Goal: Information Seeking & Learning: Learn about a topic

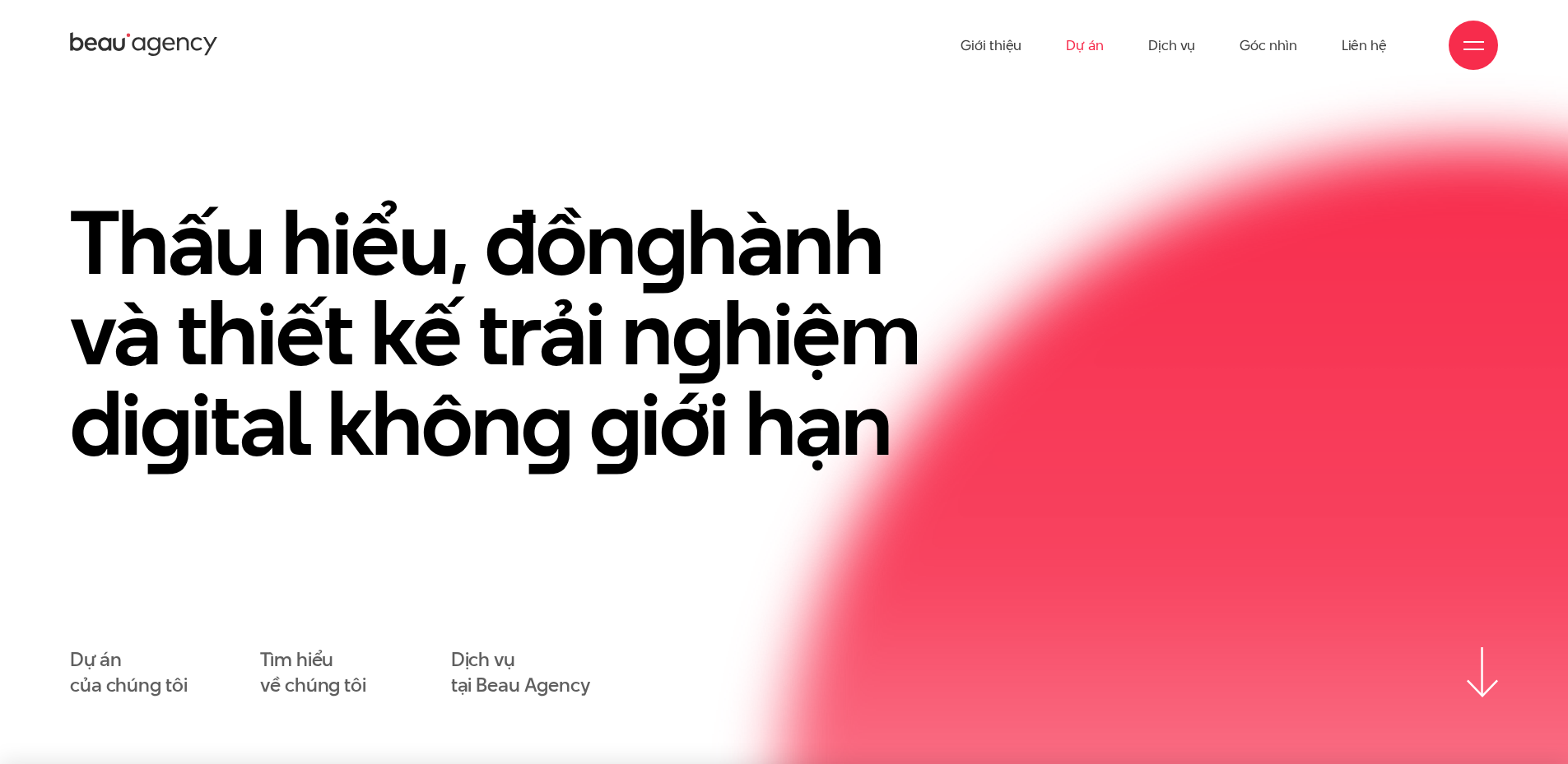
click at [1090, 46] on link "Dự án" at bounding box center [1085, 45] width 38 height 91
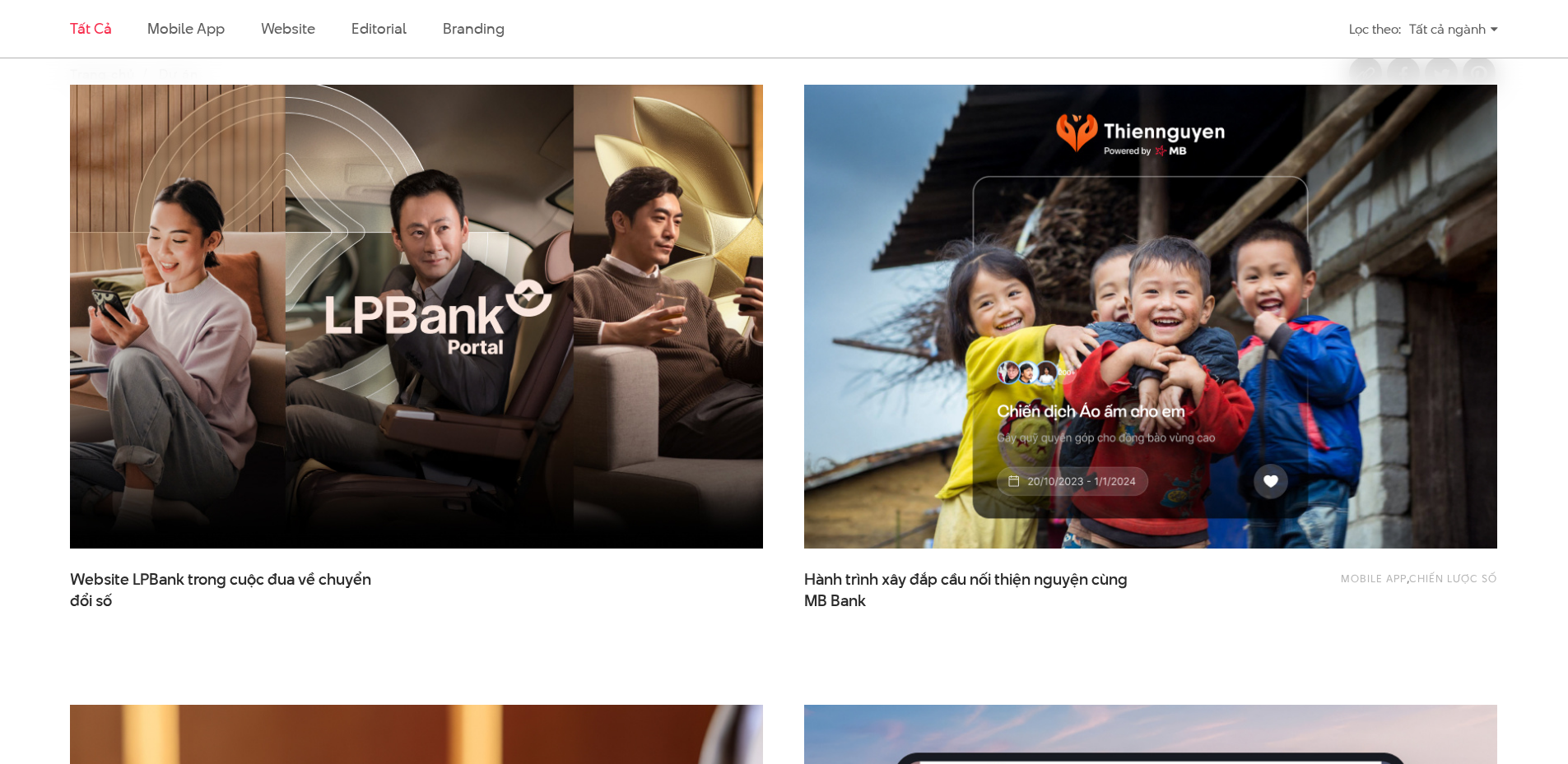
scroll to position [576, 0]
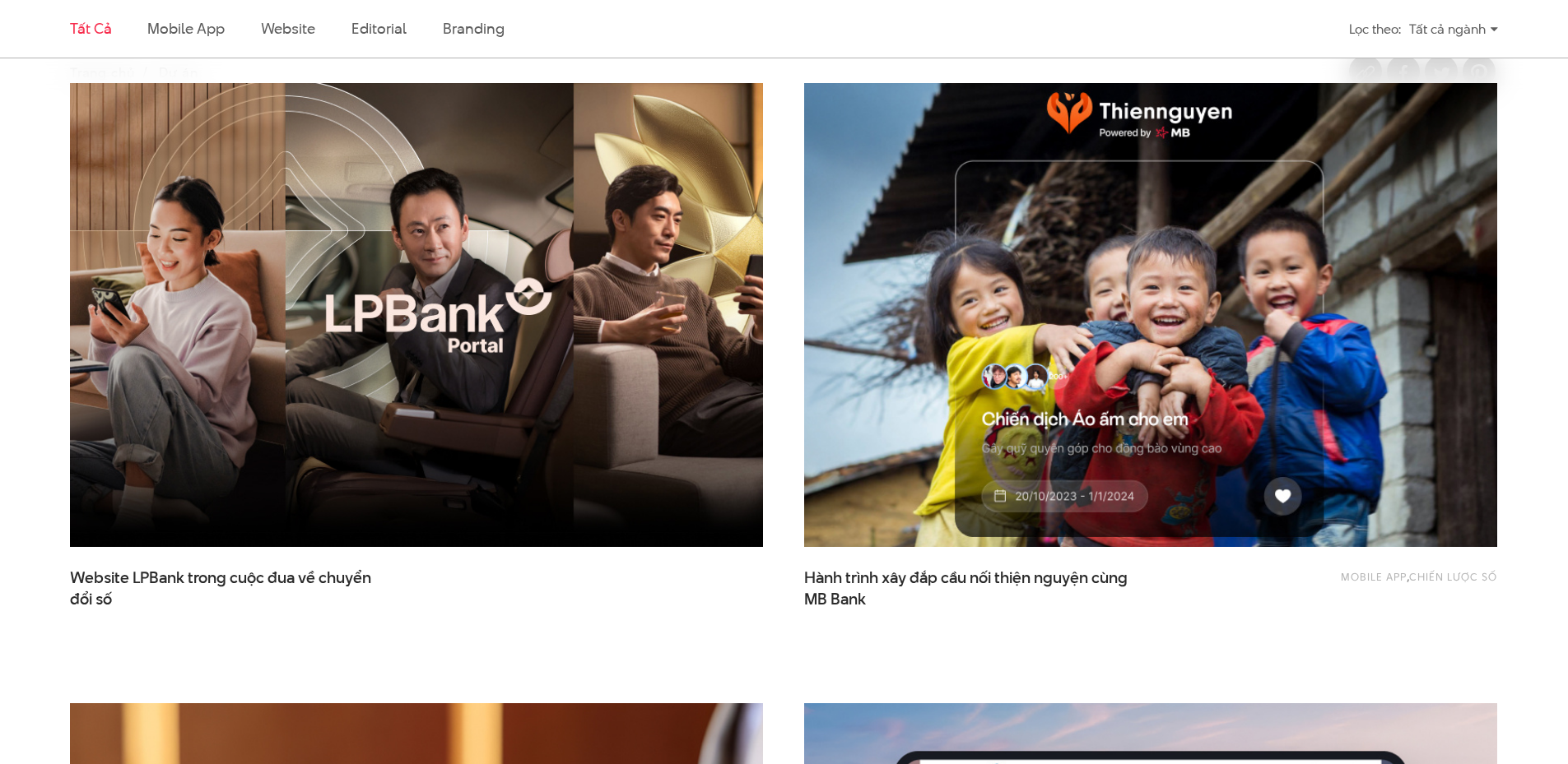
click at [1093, 248] on img at bounding box center [1150, 315] width 762 height 511
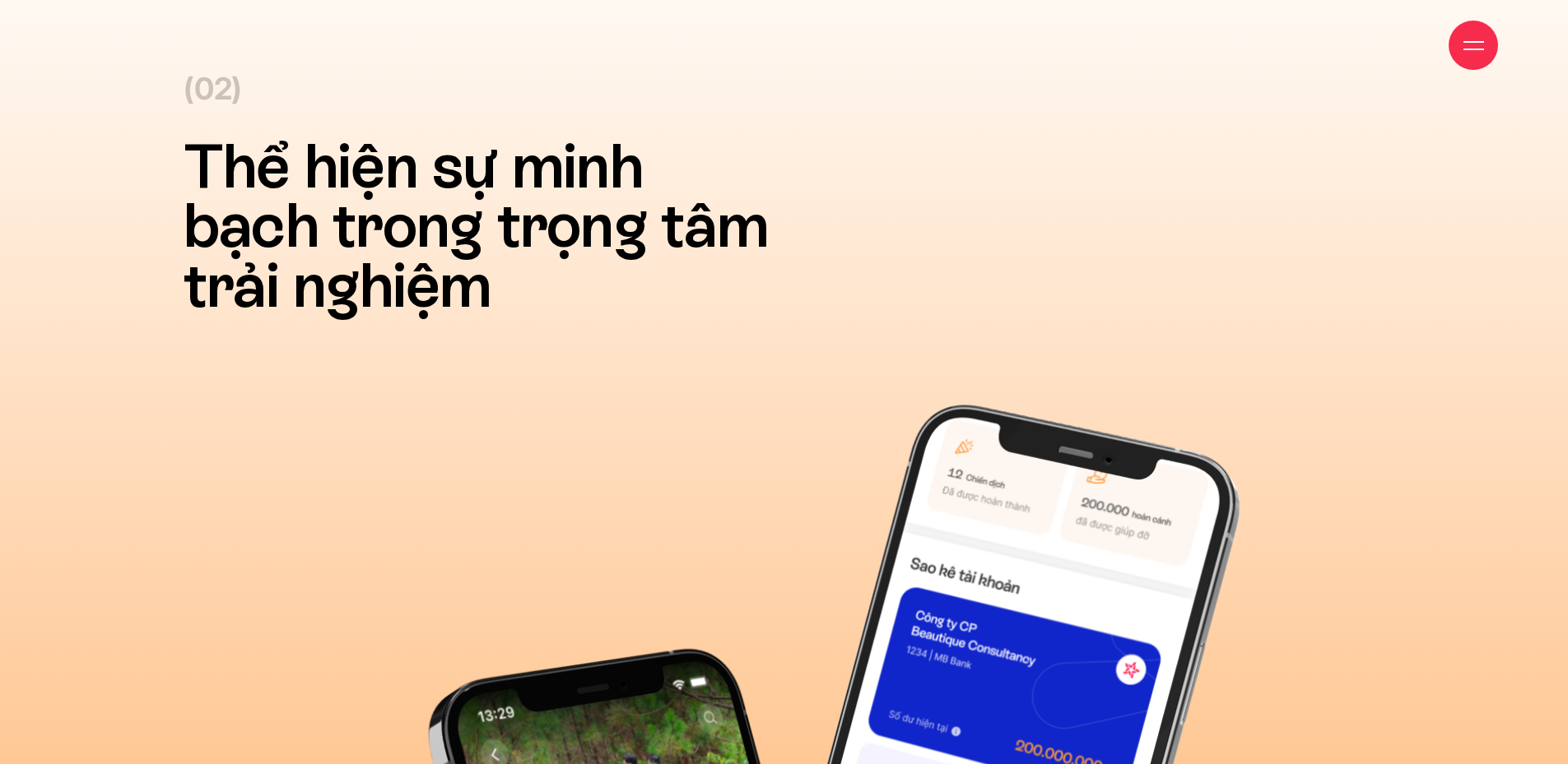
scroll to position [10531, 0]
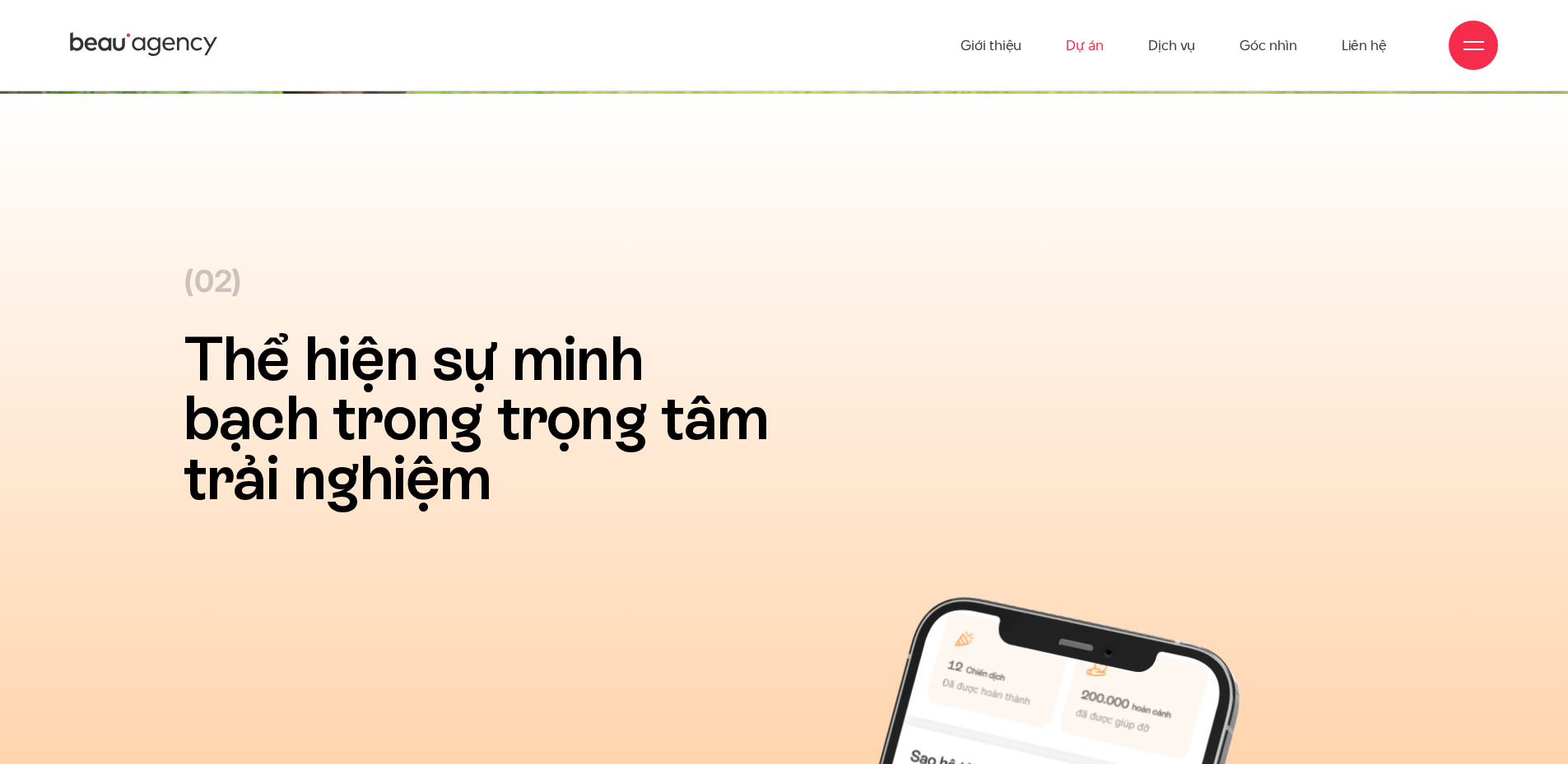
click at [1087, 44] on link "Dự án" at bounding box center [1085, 45] width 38 height 91
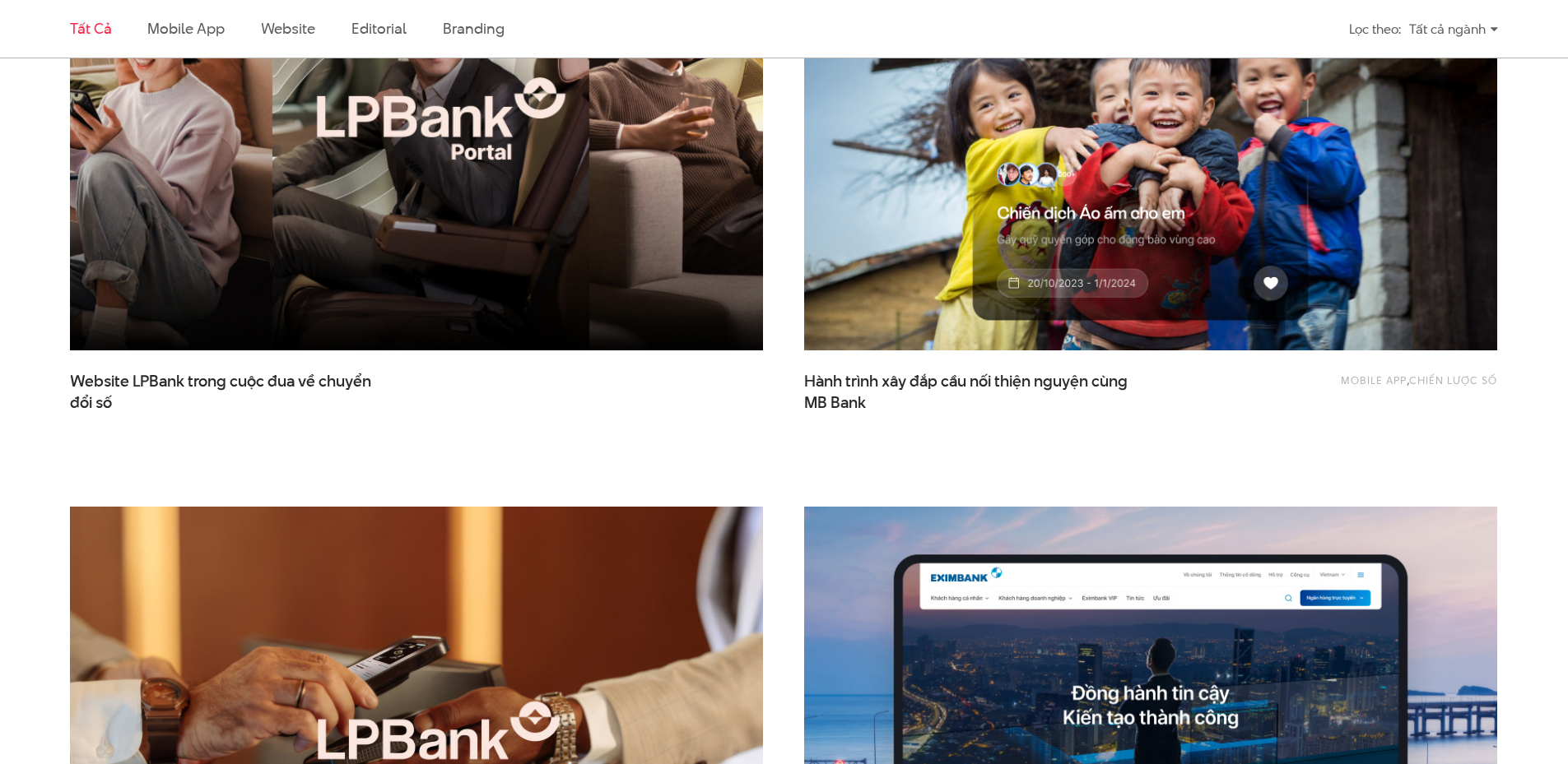
scroll to position [822, 0]
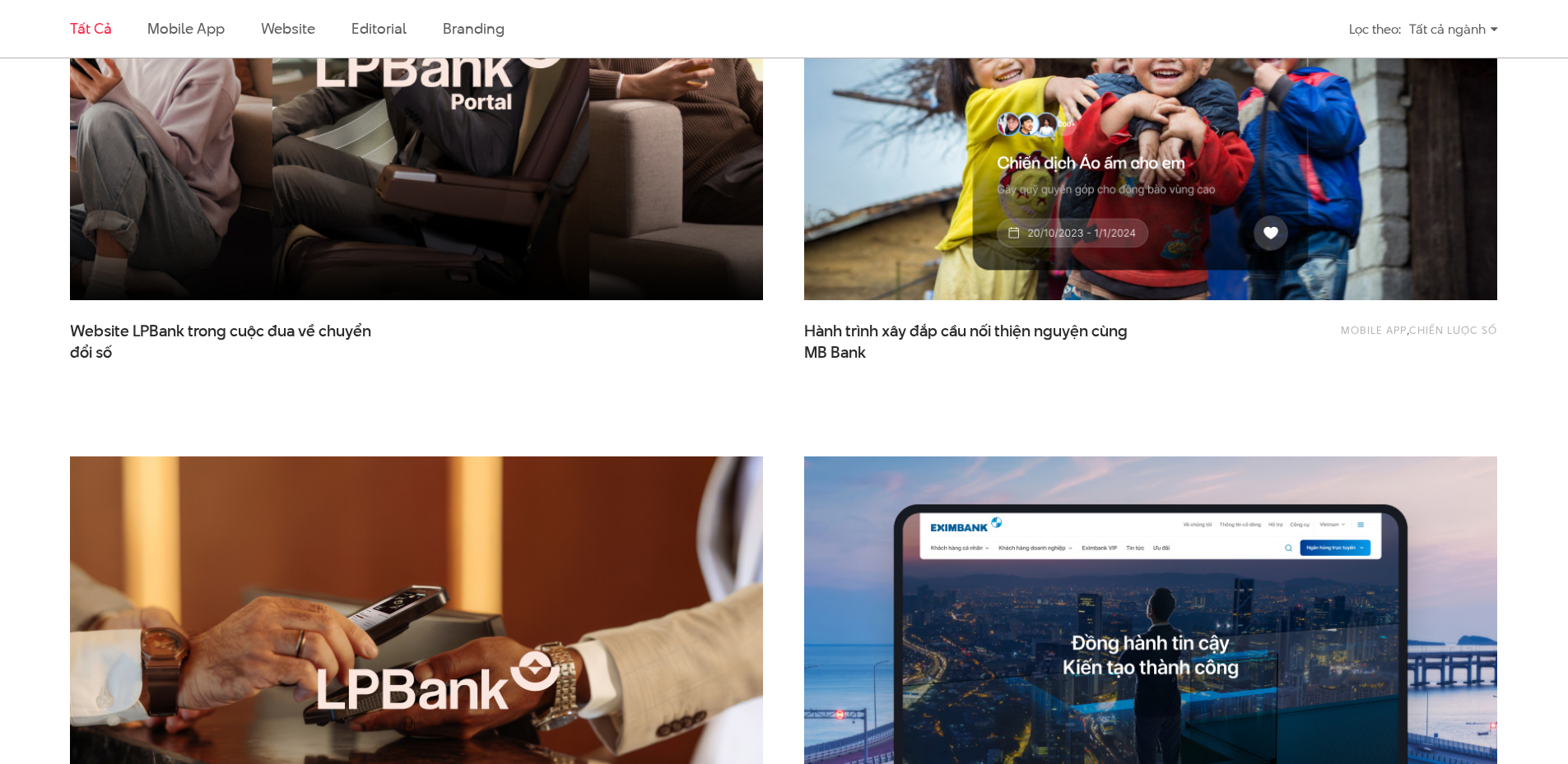
click at [403, 183] on img at bounding box center [416, 68] width 762 height 511
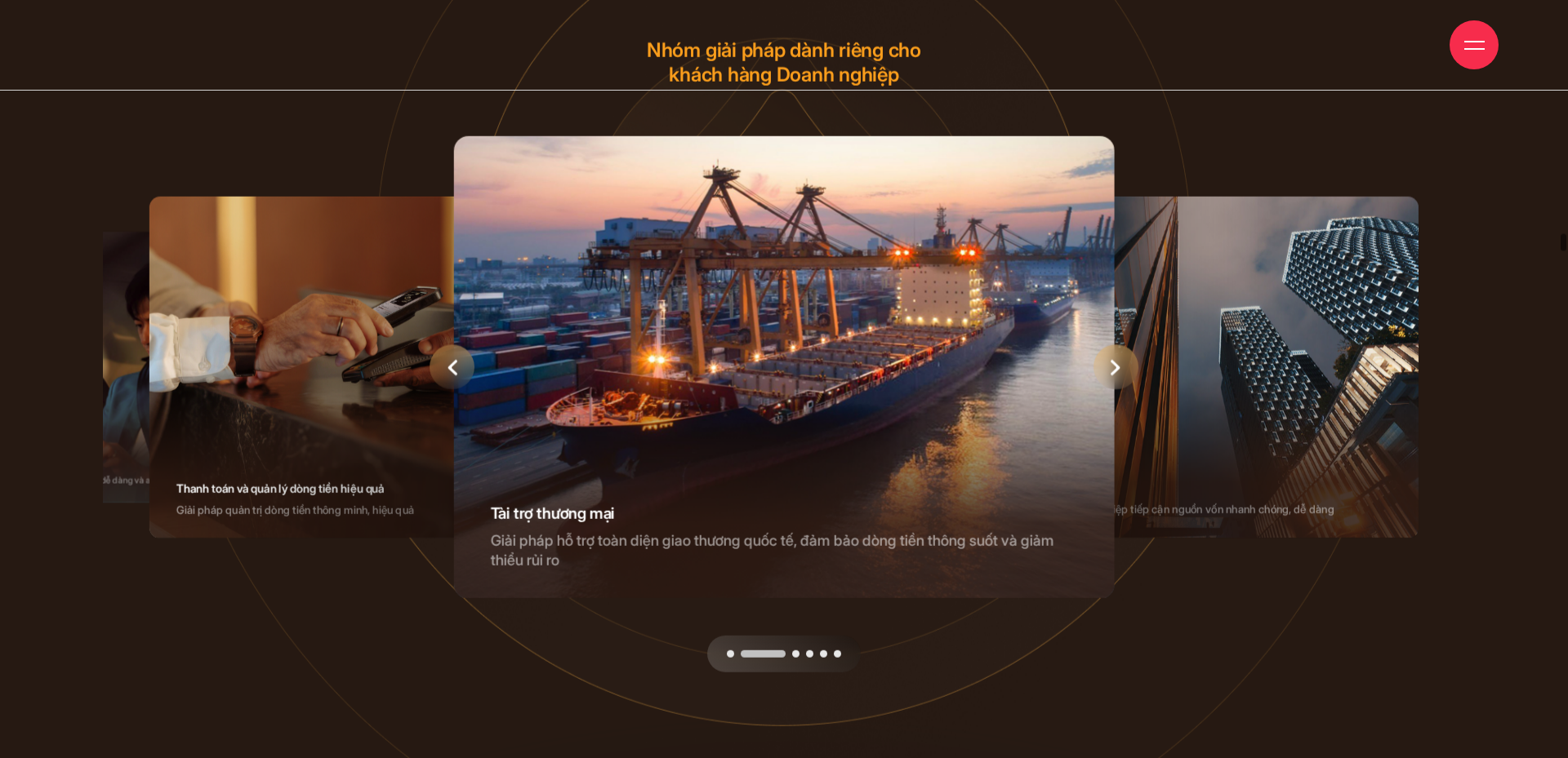
click at [452, 360] on icon "Previous slide" at bounding box center [452, 367] width 10 height 17
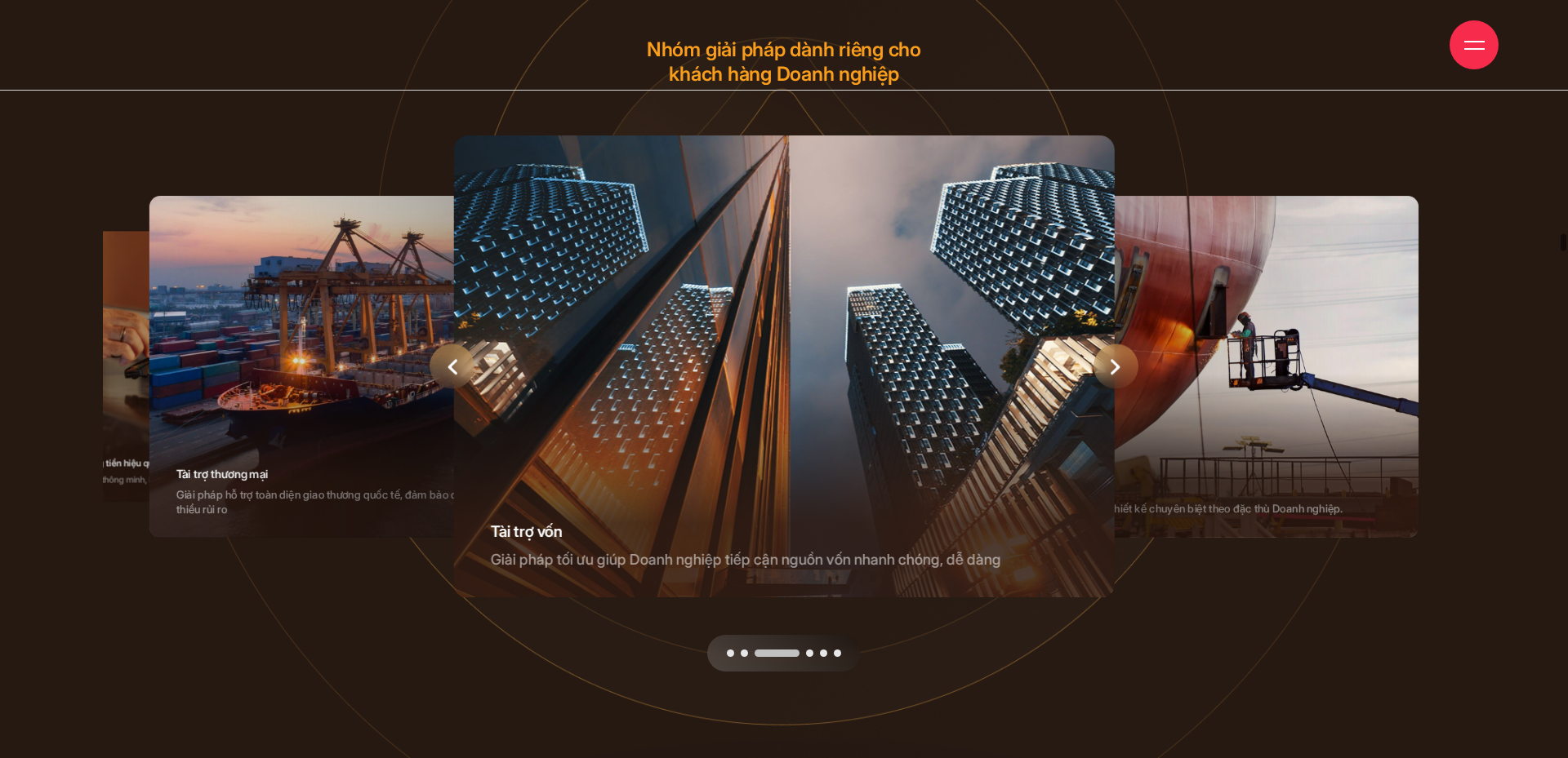
click at [452, 360] on icon "Previous slide" at bounding box center [452, 367] width 10 height 17
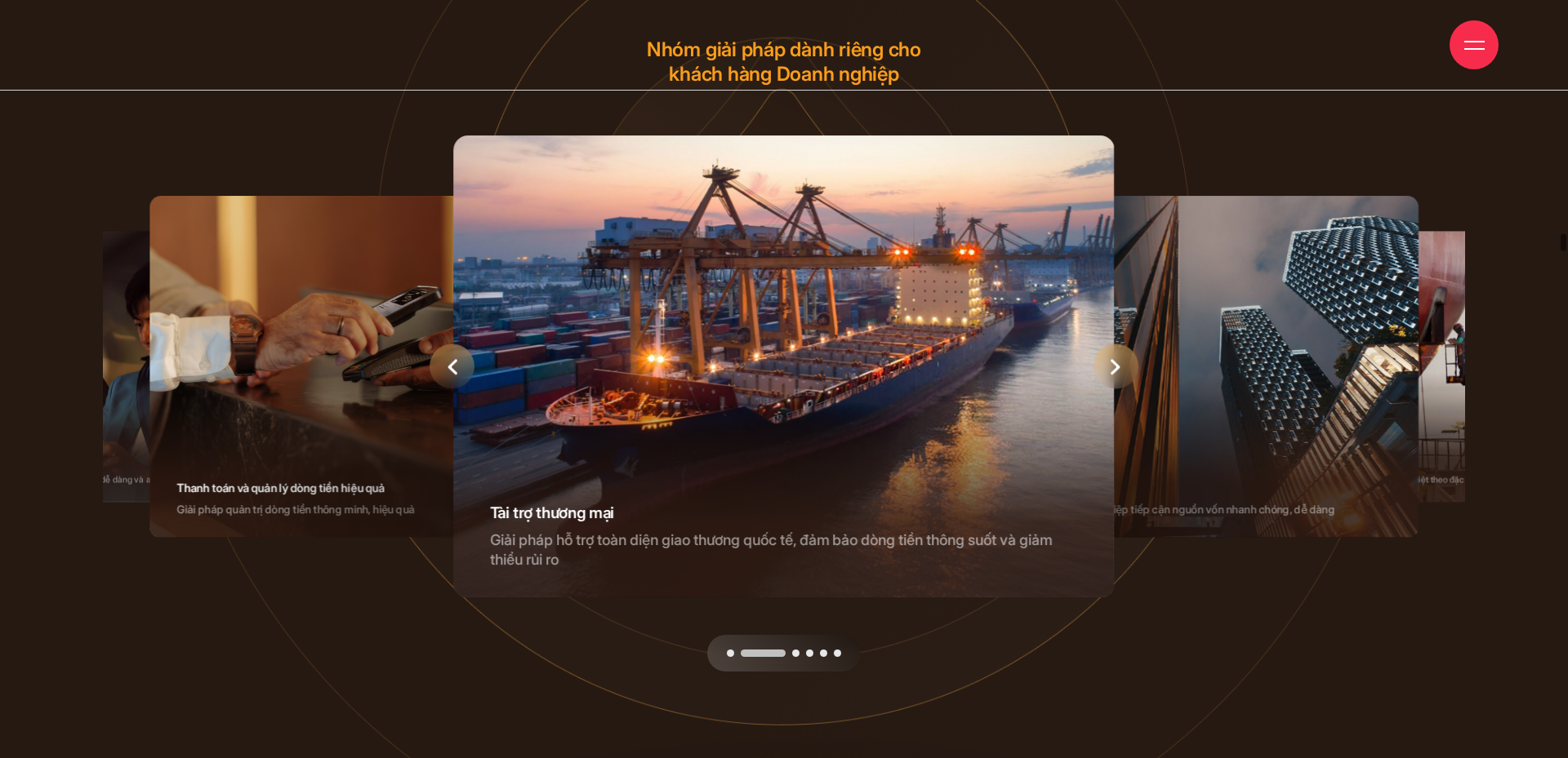
click at [452, 360] on icon "Previous slide" at bounding box center [452, 367] width 10 height 17
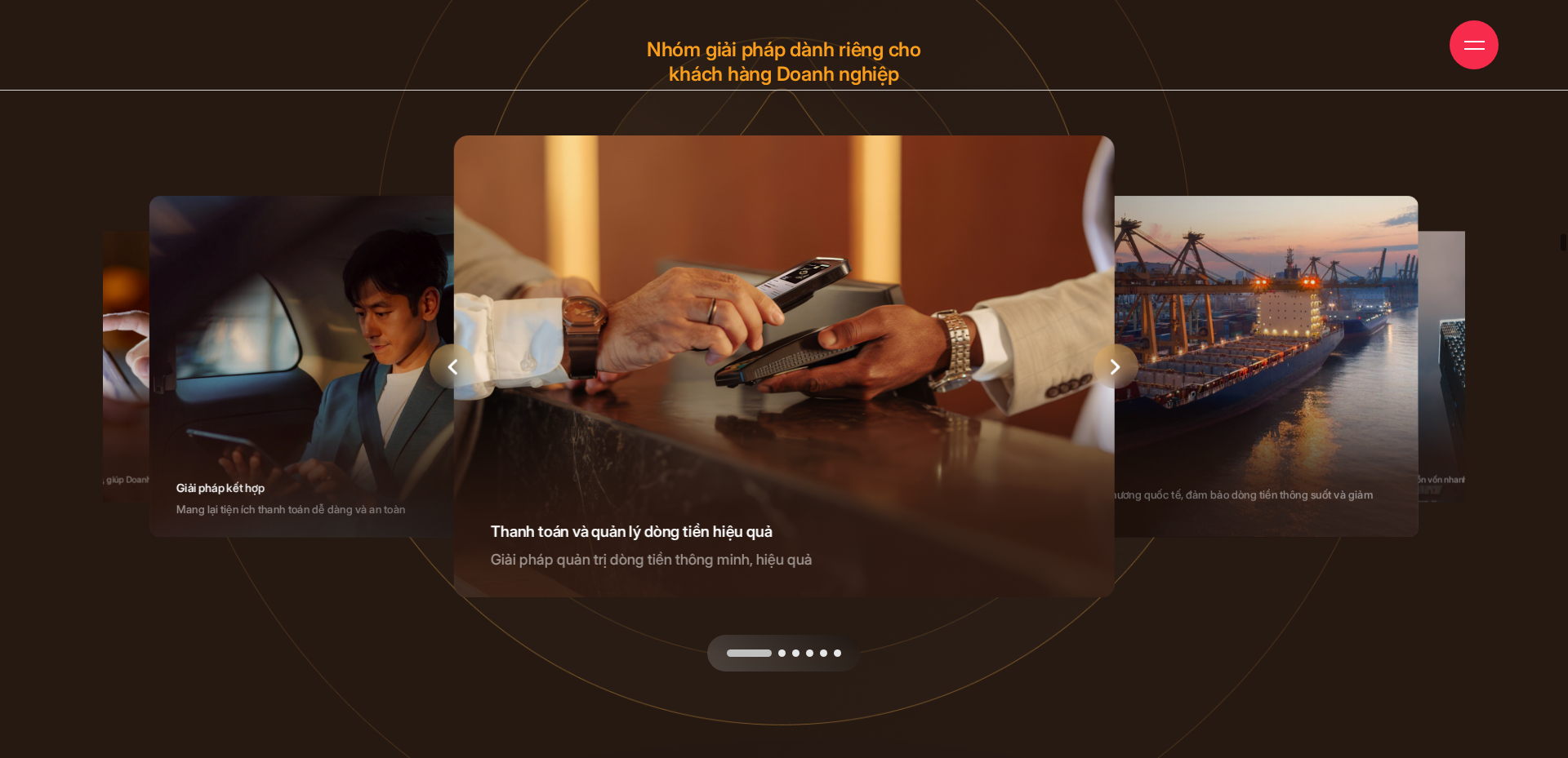
click at [452, 360] on icon "Previous slide" at bounding box center [452, 367] width 10 height 17
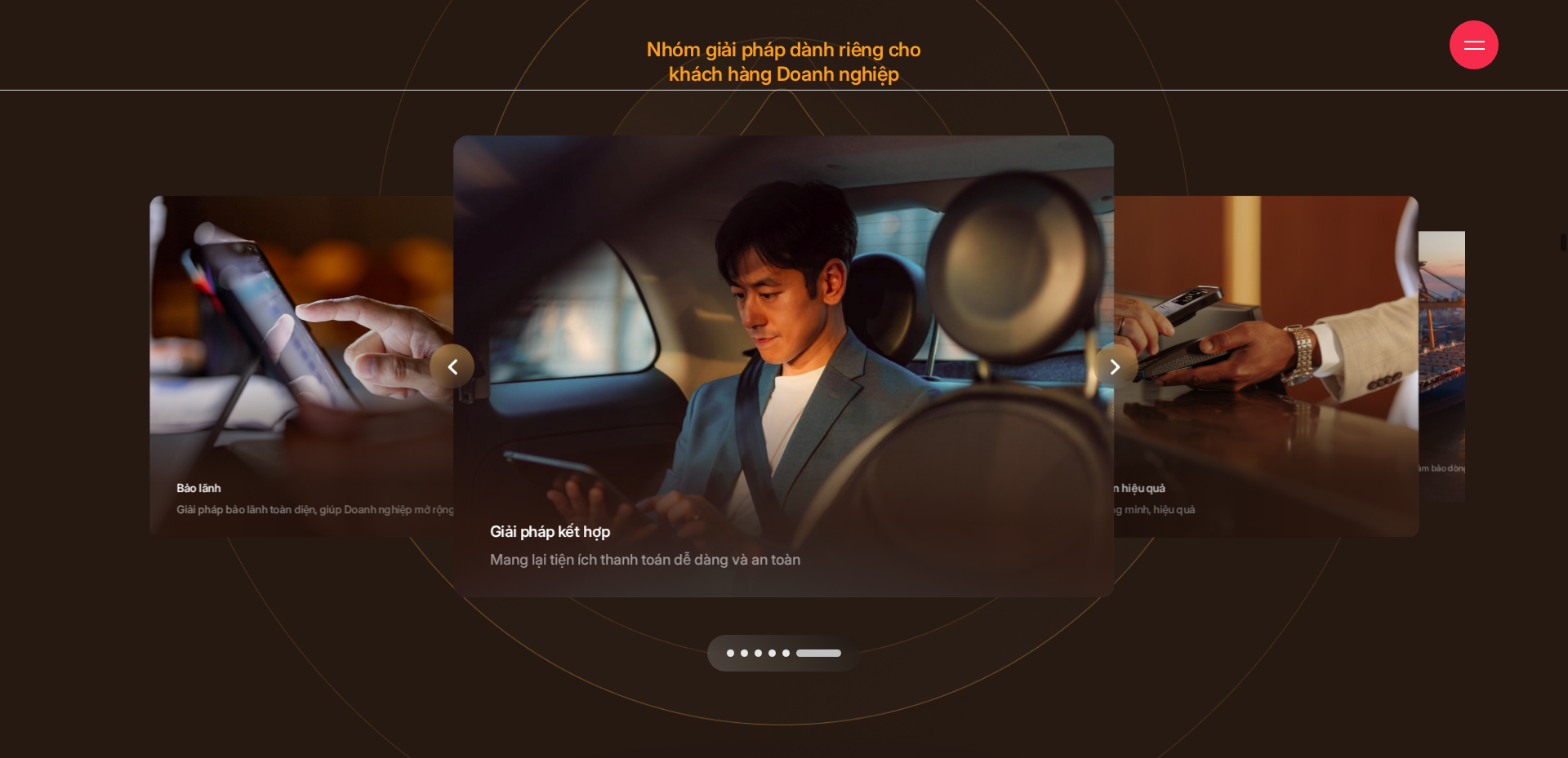
click at [452, 360] on icon "Previous slide" at bounding box center [452, 367] width 10 height 17
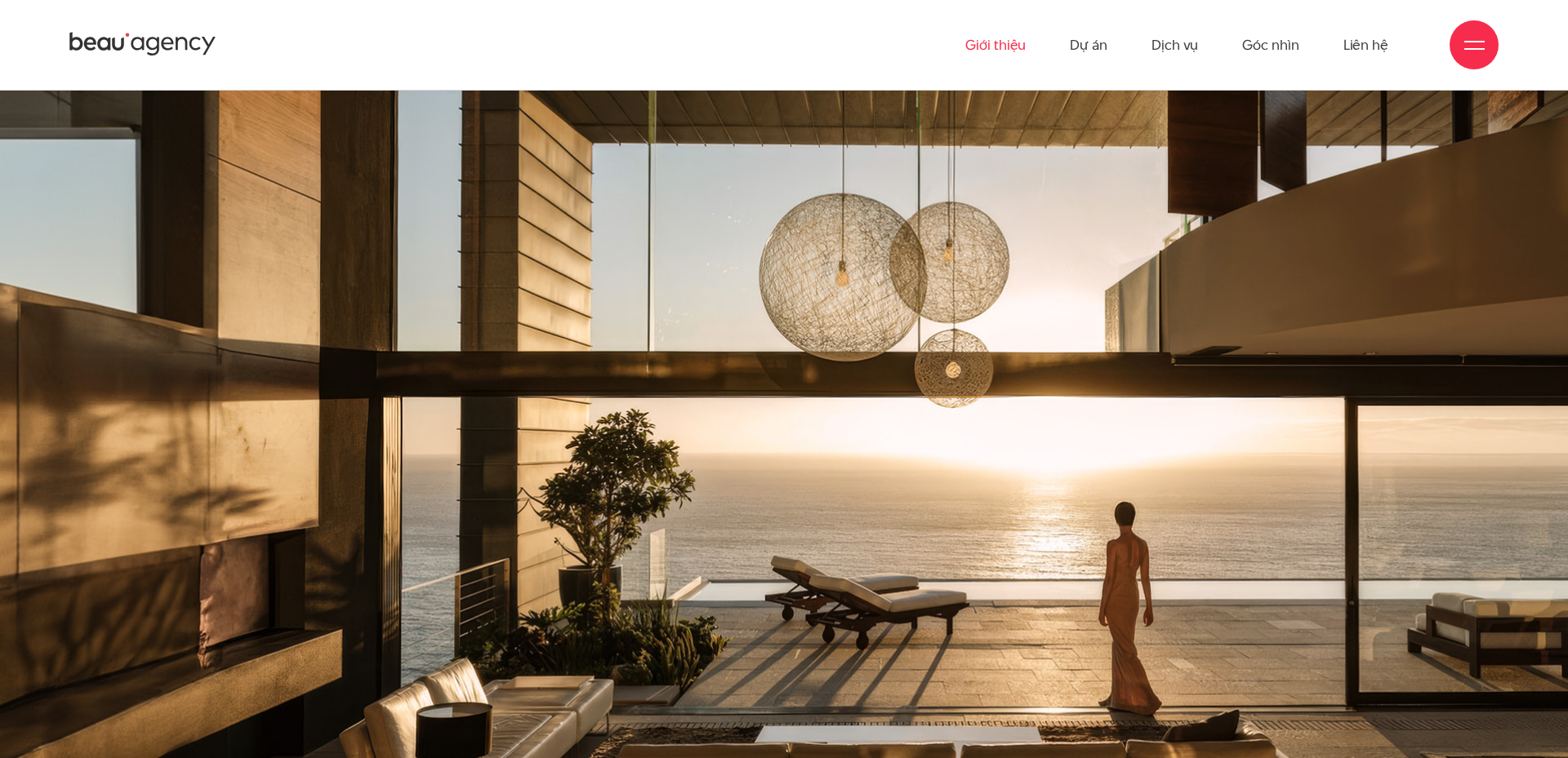
click at [1002, 44] on link "Giới thiệu" at bounding box center [995, 45] width 60 height 90
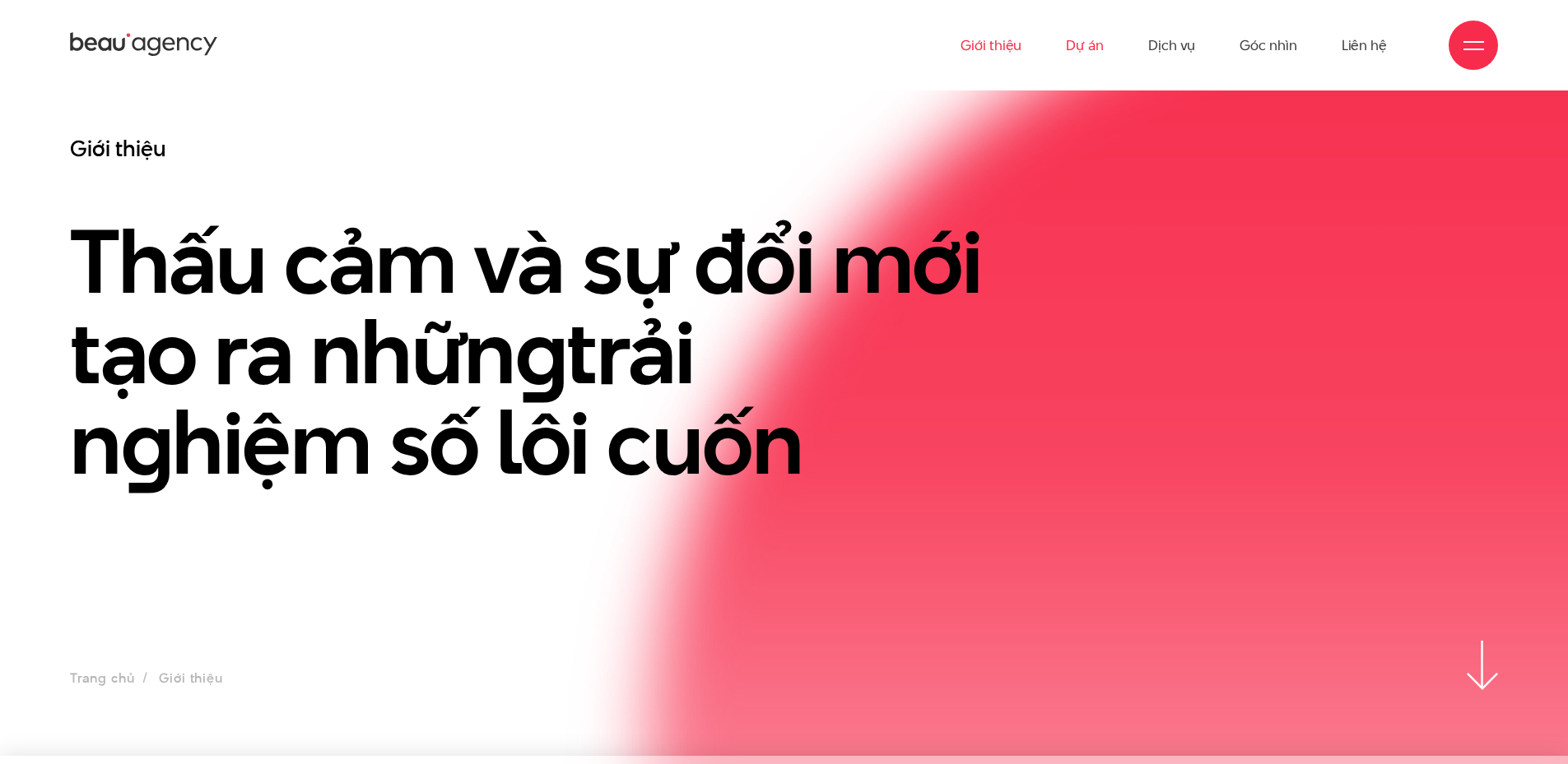
click at [1090, 54] on link "Dự án" at bounding box center [1085, 45] width 38 height 91
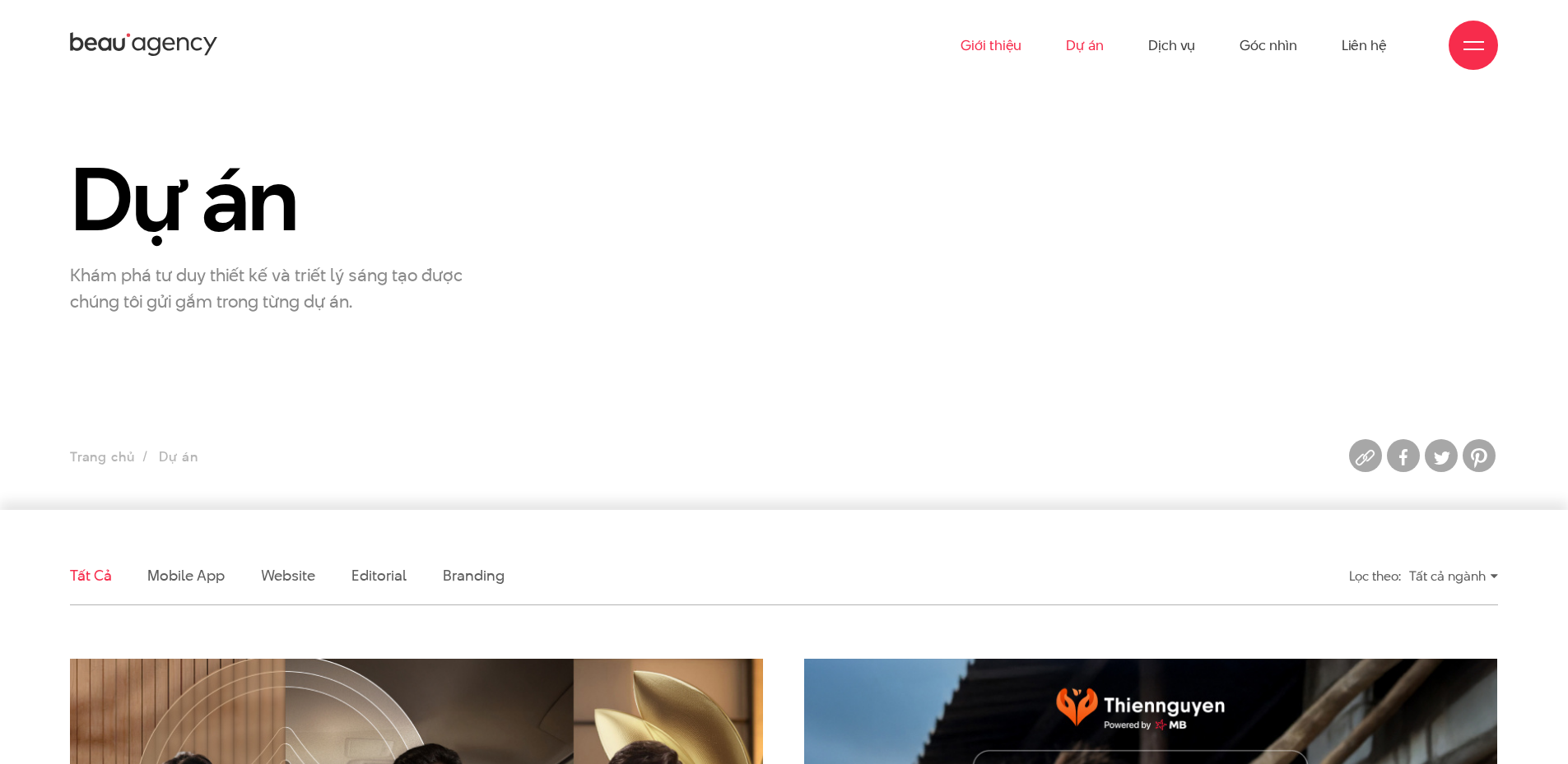
click at [997, 45] on link "Giới thiệu" at bounding box center [990, 45] width 61 height 91
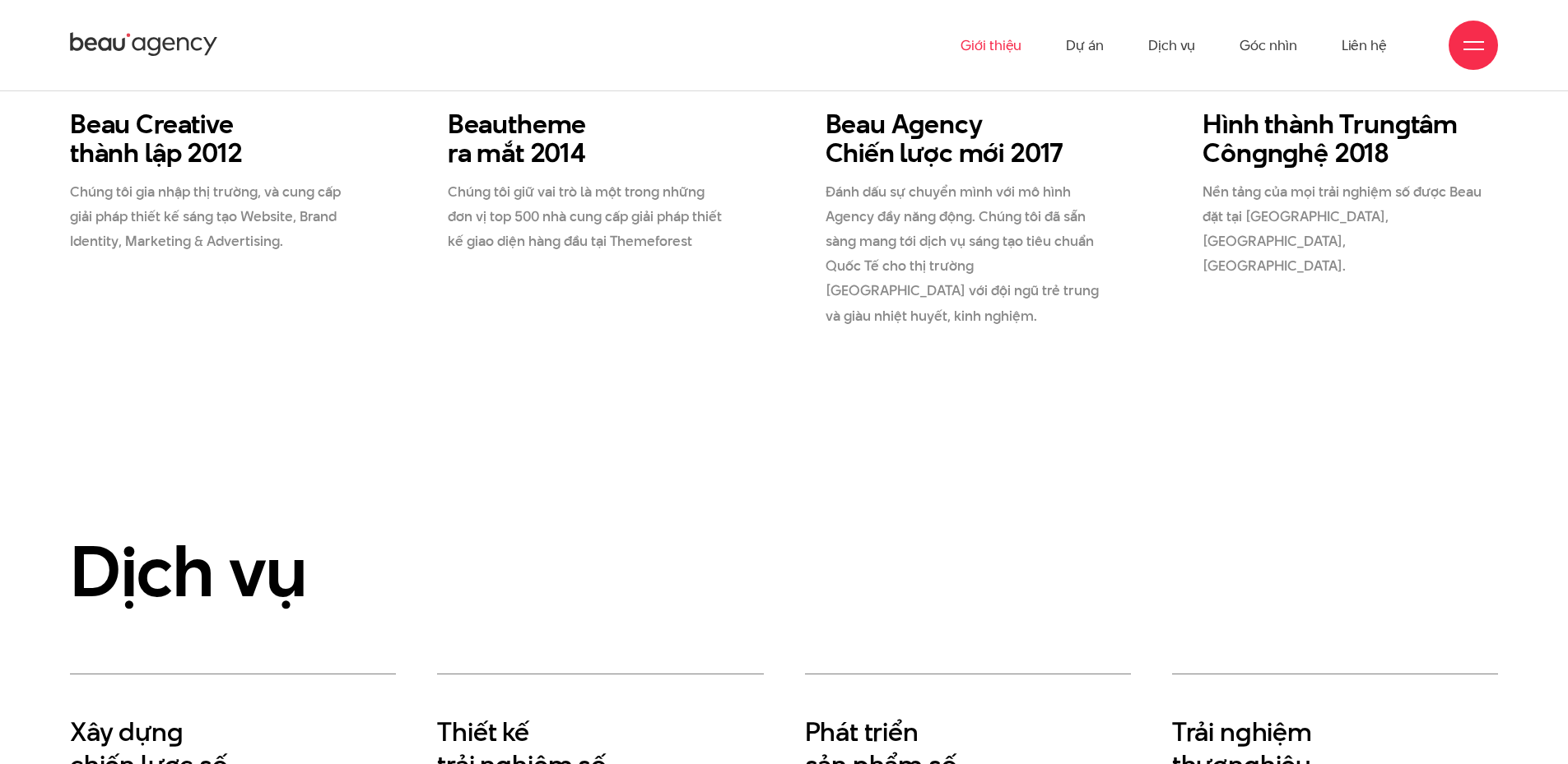
scroll to position [2962, 0]
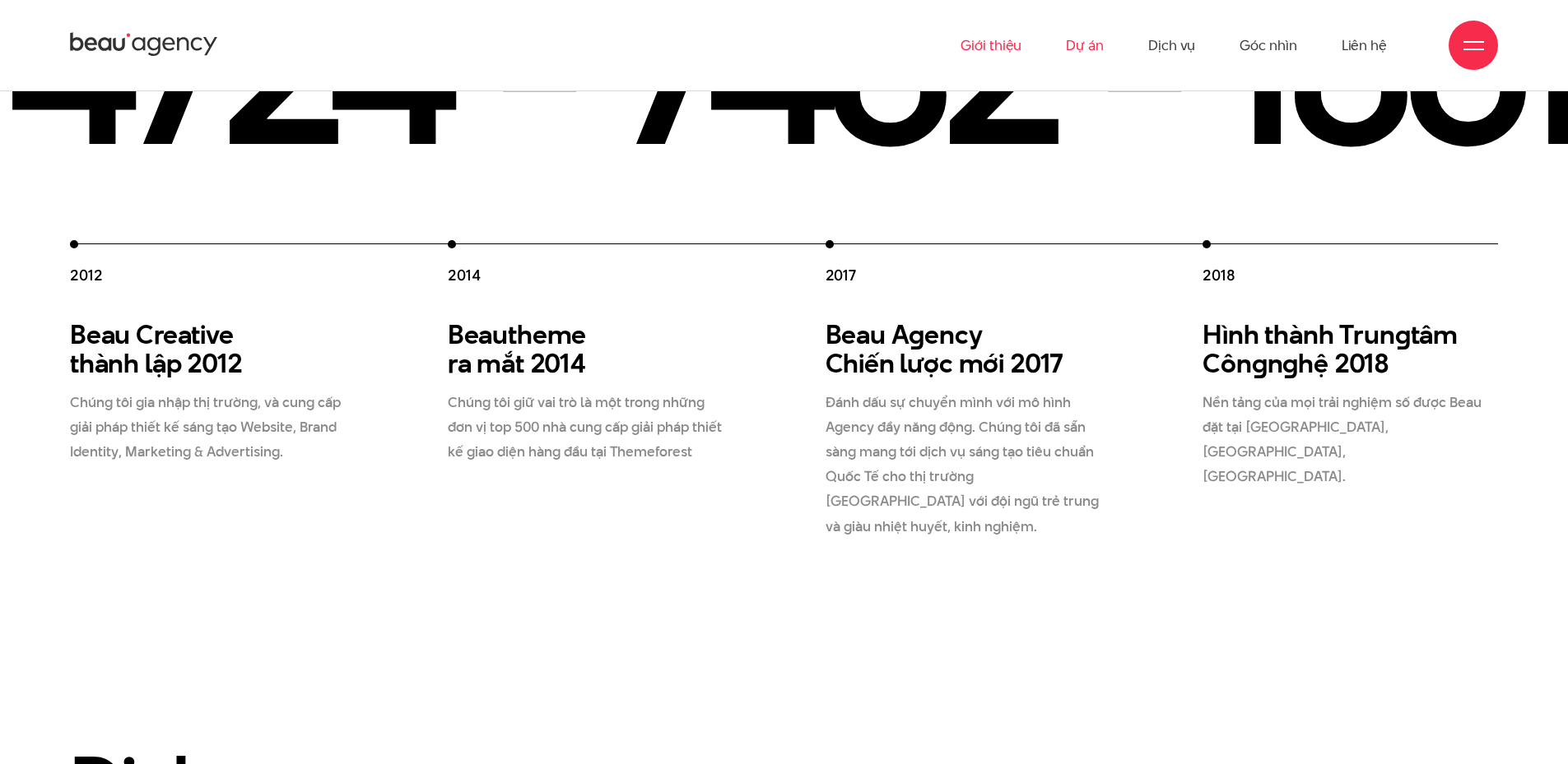
click at [1070, 42] on link "Dự án" at bounding box center [1085, 45] width 38 height 91
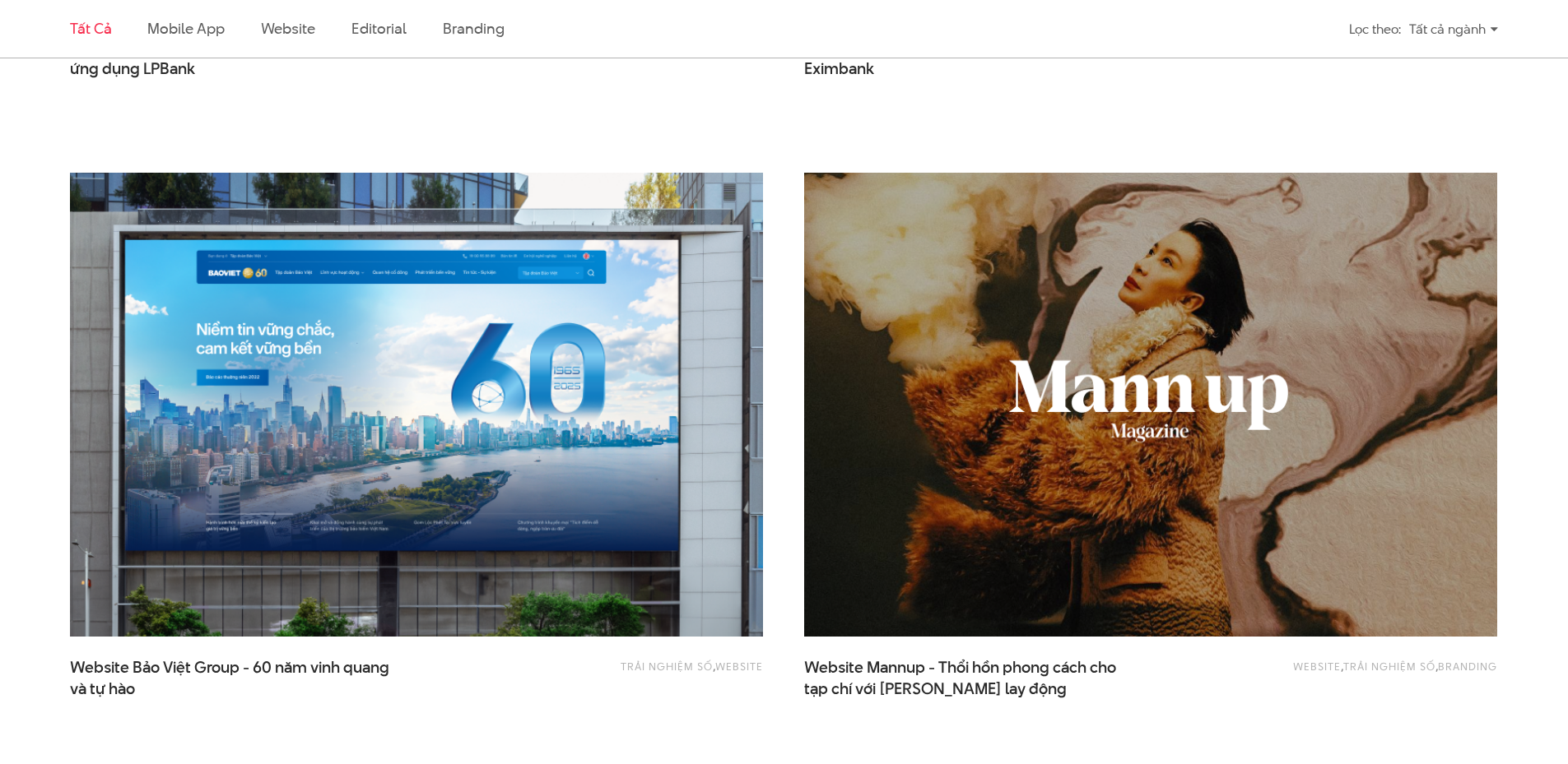
scroll to position [1728, 0]
click at [594, 496] on img at bounding box center [416, 404] width 762 height 511
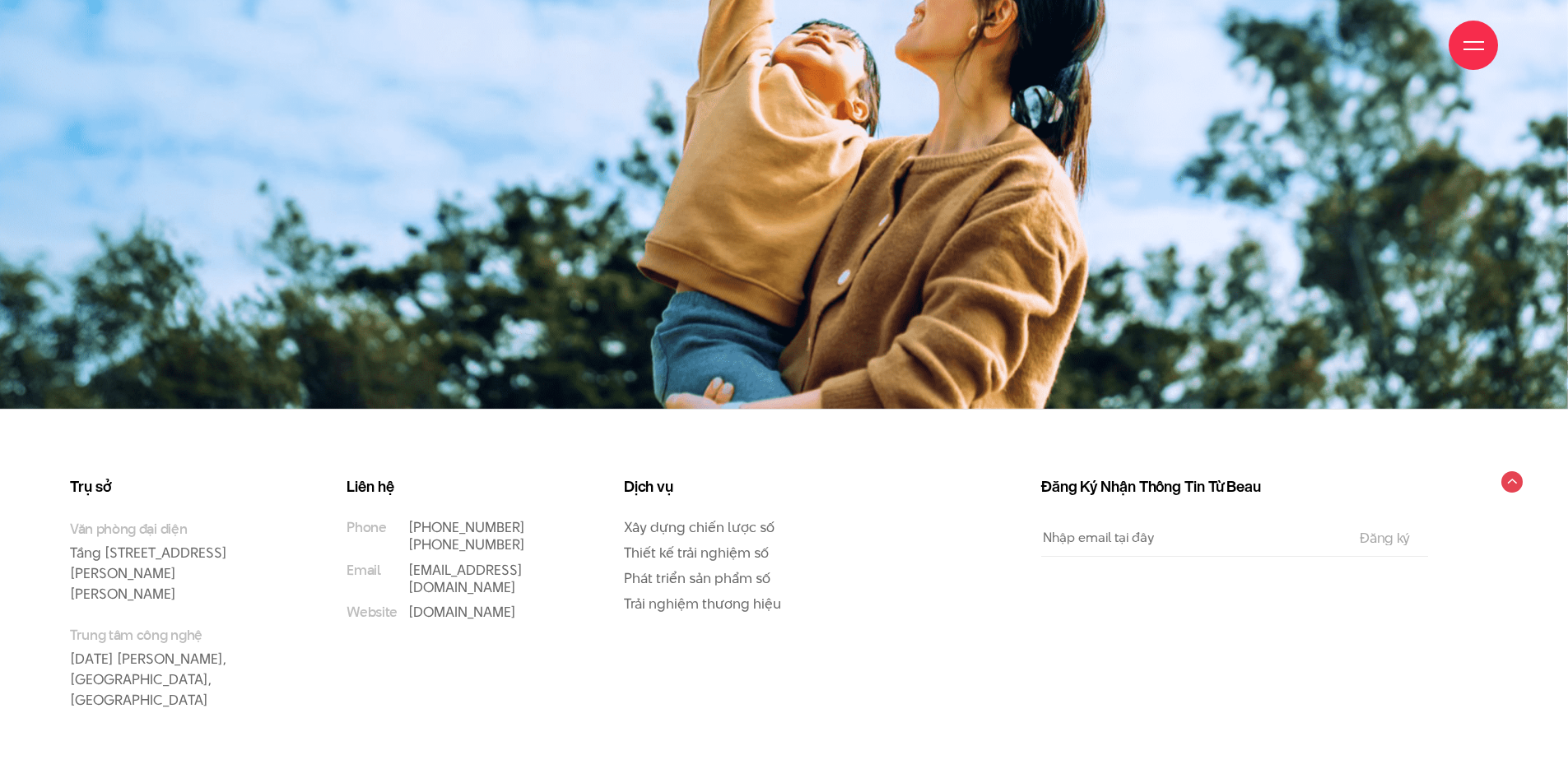
scroll to position [27652, 0]
